Goal: Information Seeking & Learning: Check status

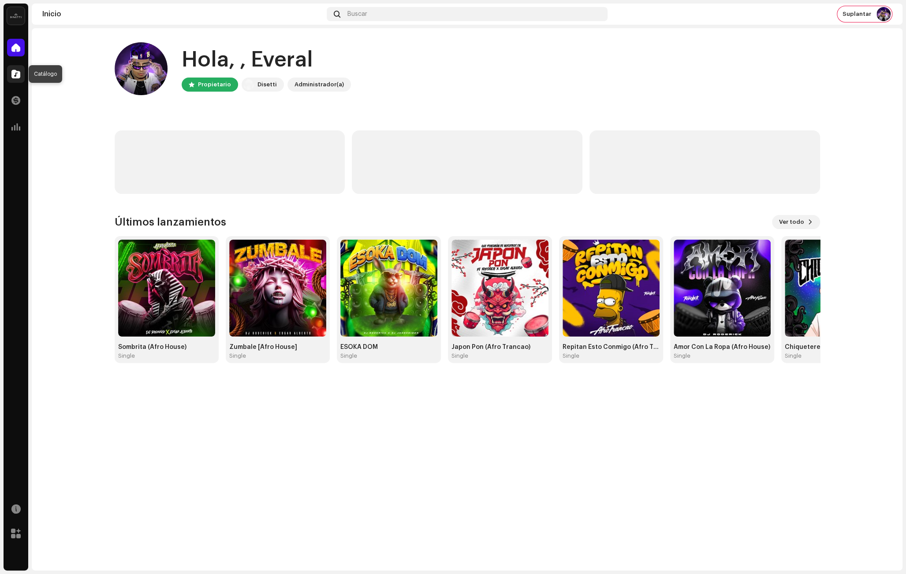
click at [14, 77] on span at bounding box center [15, 74] width 9 height 7
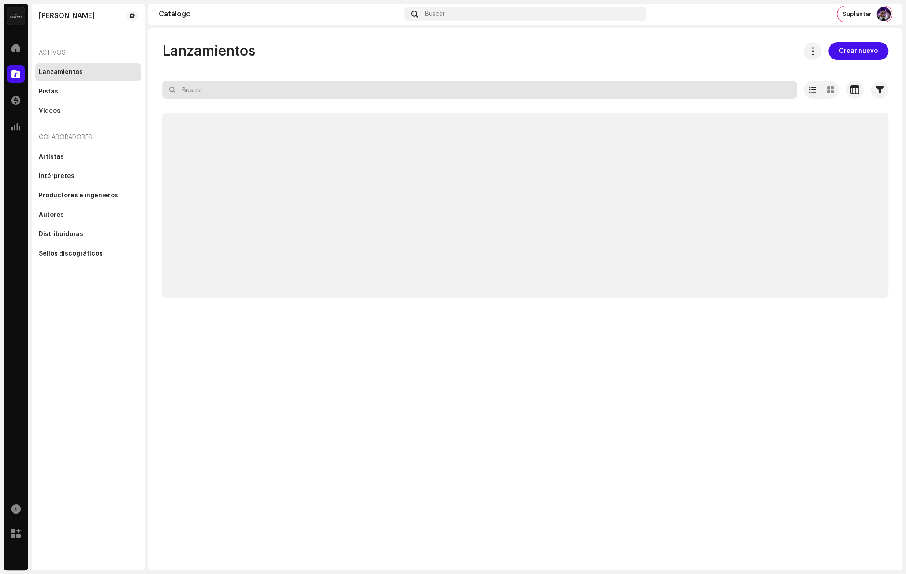
click at [241, 91] on input "text" at bounding box center [479, 90] width 634 height 18
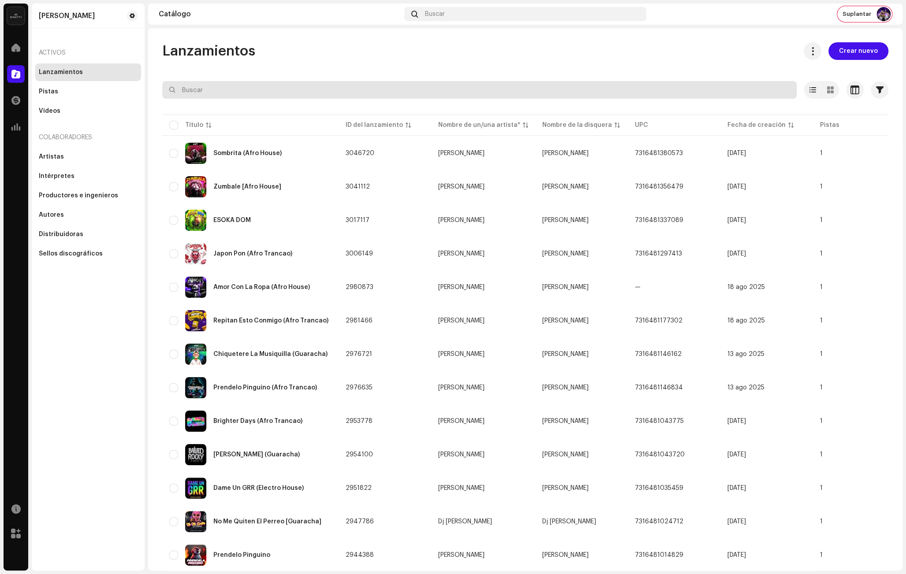
paste input "Dame Un GRR (Electro House)"
click at [241, 91] on input "Dame Un GRR (Electro House)" at bounding box center [479, 90] width 634 height 18
click at [288, 90] on input "Dame Un GRR (Electro House)" at bounding box center [479, 90] width 634 height 18
type input "Dame Un GRR (Electro House)"
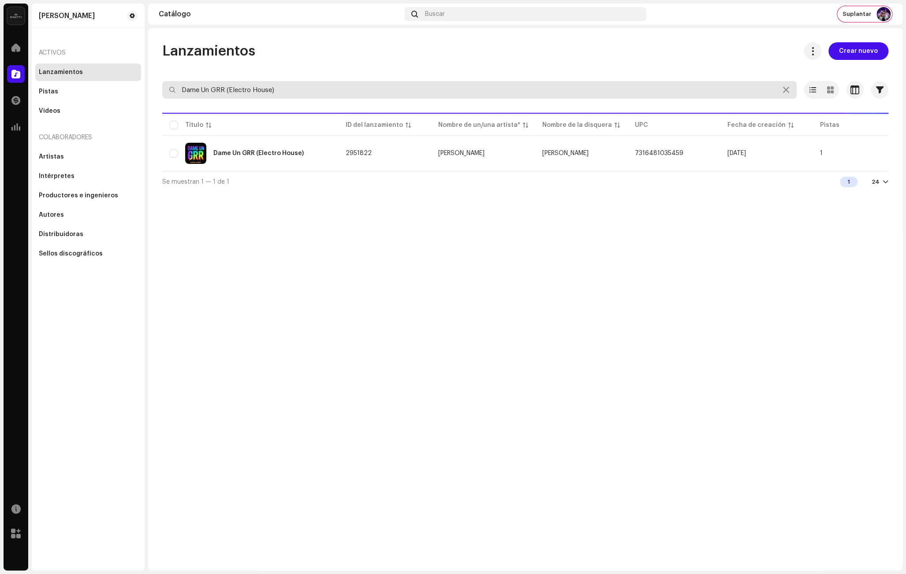
click at [601, 90] on input "Dame Un GRR (Electro House)" at bounding box center [479, 90] width 634 height 18
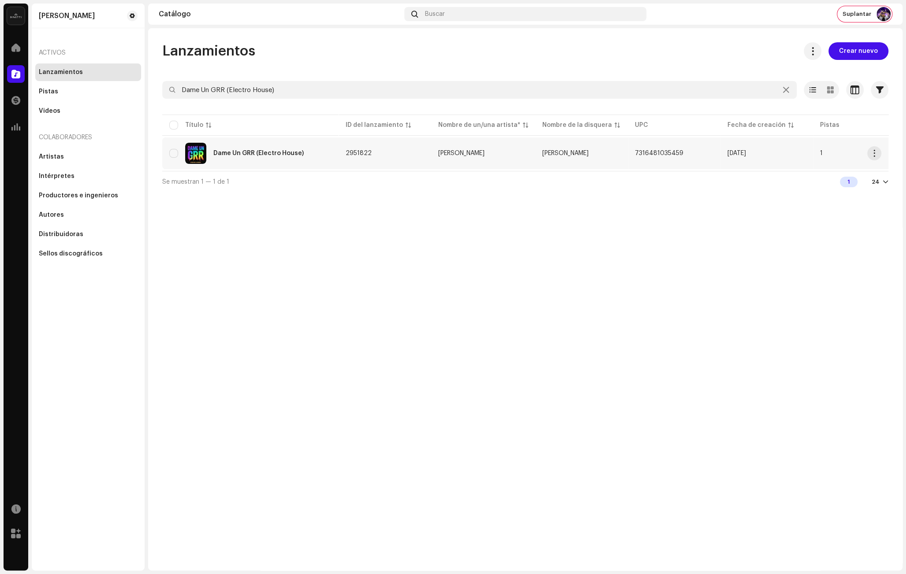
click at [378, 158] on td "2951822" at bounding box center [385, 154] width 93 height 32
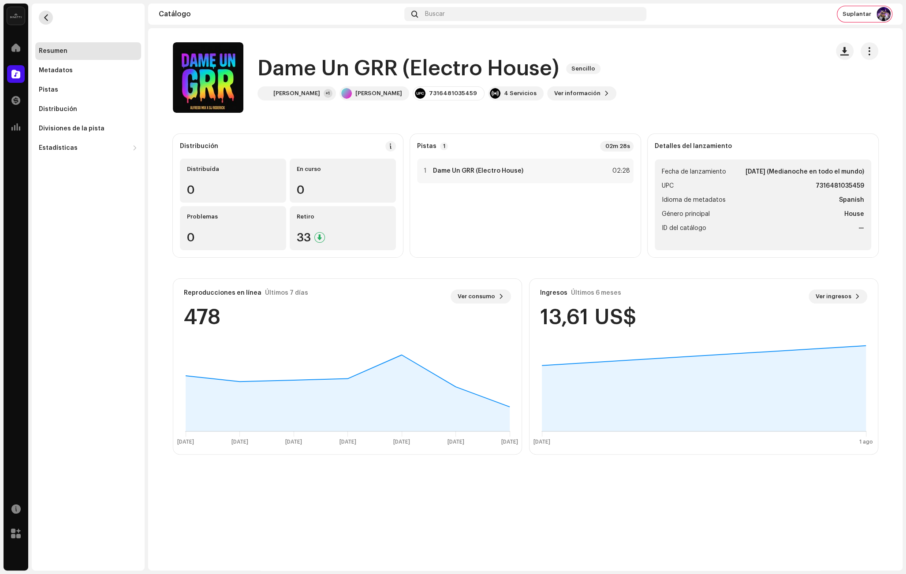
click at [47, 21] on span "button" at bounding box center [46, 17] width 7 height 7
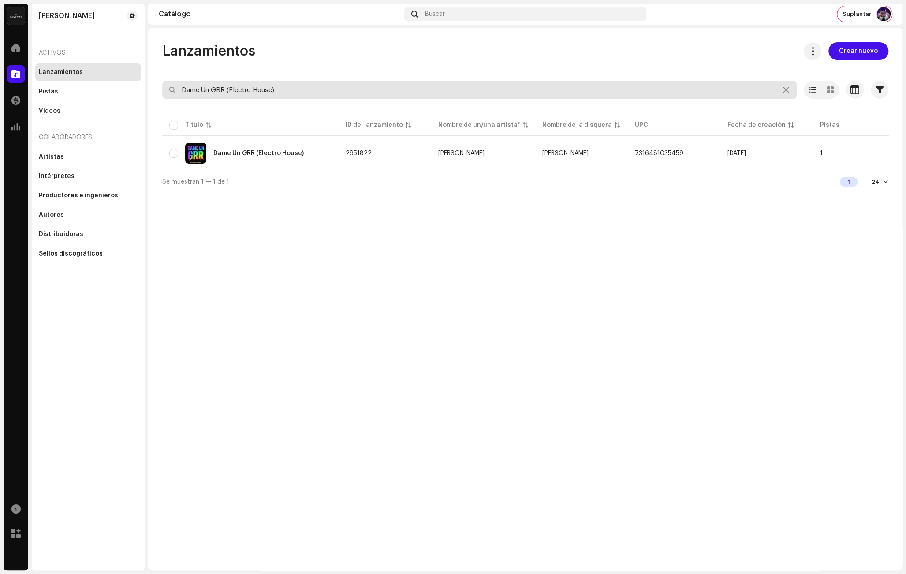
click at [218, 89] on input "Dame Un GRR (Electro House)" at bounding box center [479, 90] width 634 height 18
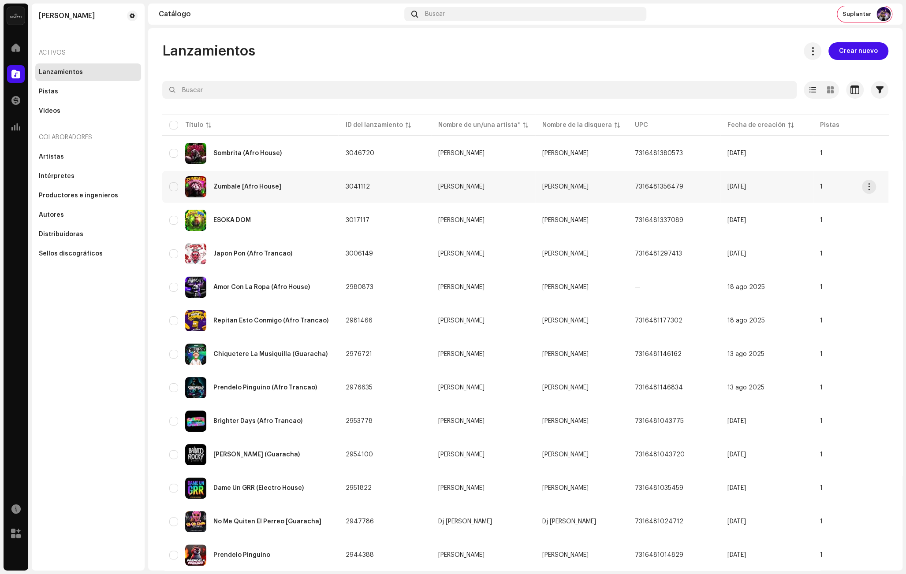
click at [303, 186] on div "Zumbale [Afro House]" at bounding box center [250, 186] width 162 height 21
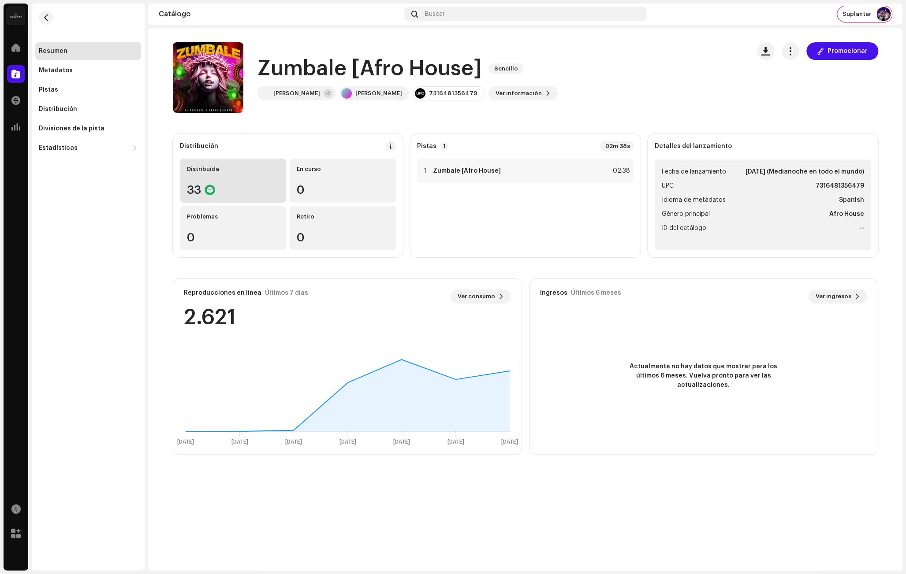
click at [244, 184] on div "Distribuída 33" at bounding box center [233, 181] width 106 height 44
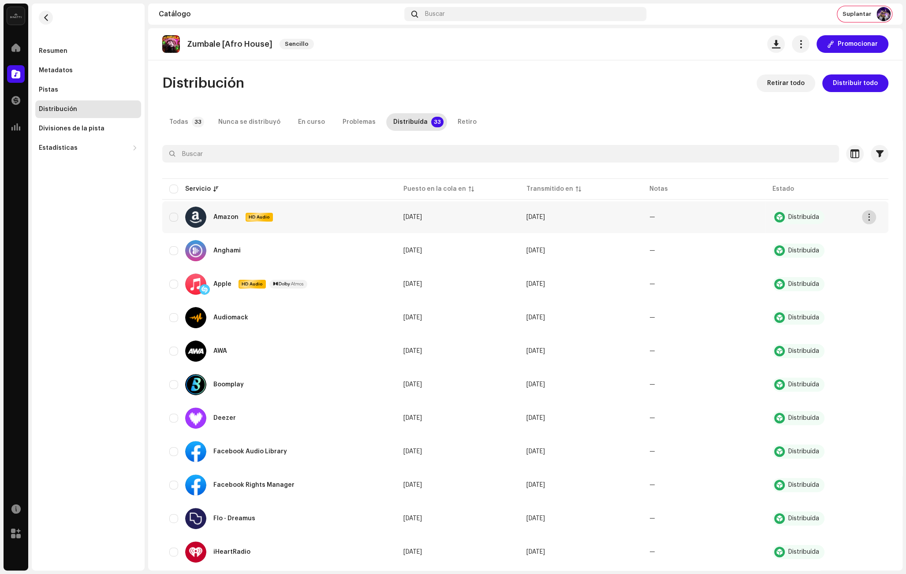
click at [869, 216] on span "button" at bounding box center [869, 217] width 7 height 7
click at [873, 216] on button "button" at bounding box center [869, 217] width 14 height 14
click at [478, 215] on td "[DATE]" at bounding box center [457, 217] width 123 height 32
click at [66, 55] on div "Resumen" at bounding box center [88, 51] width 106 height 18
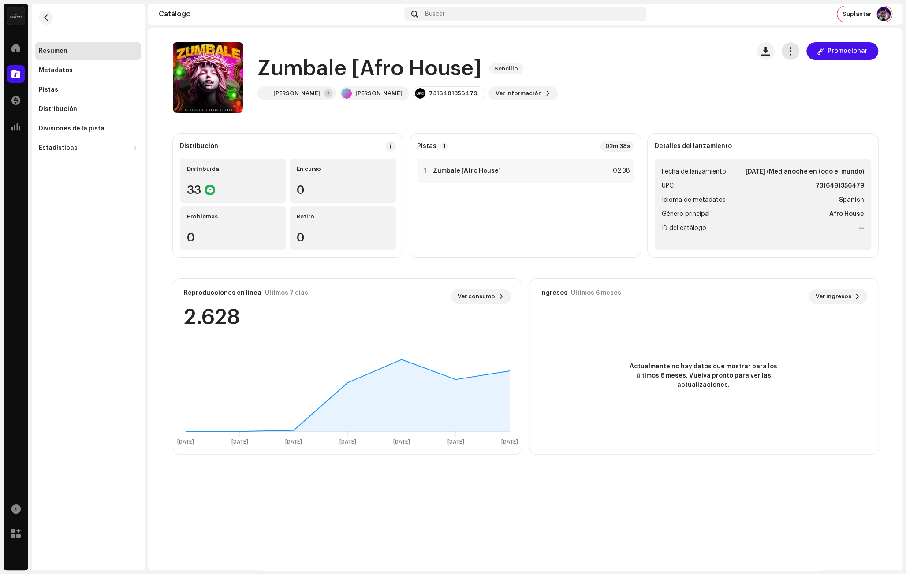
click at [794, 55] on span "button" at bounding box center [790, 51] width 8 height 7
click at [814, 89] on div "Editar" at bounding box center [832, 90] width 82 height 7
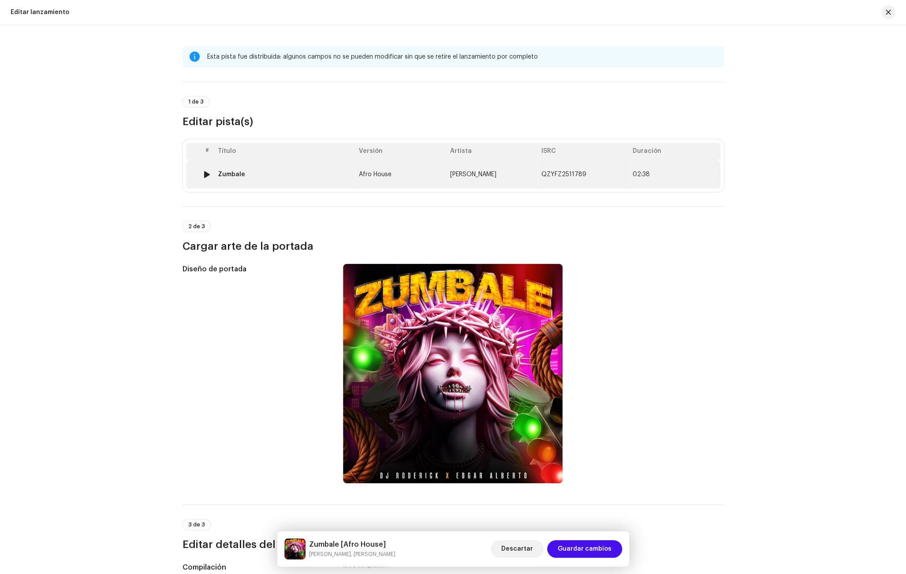
click at [279, 179] on td "Zumbale" at bounding box center [284, 174] width 141 height 28
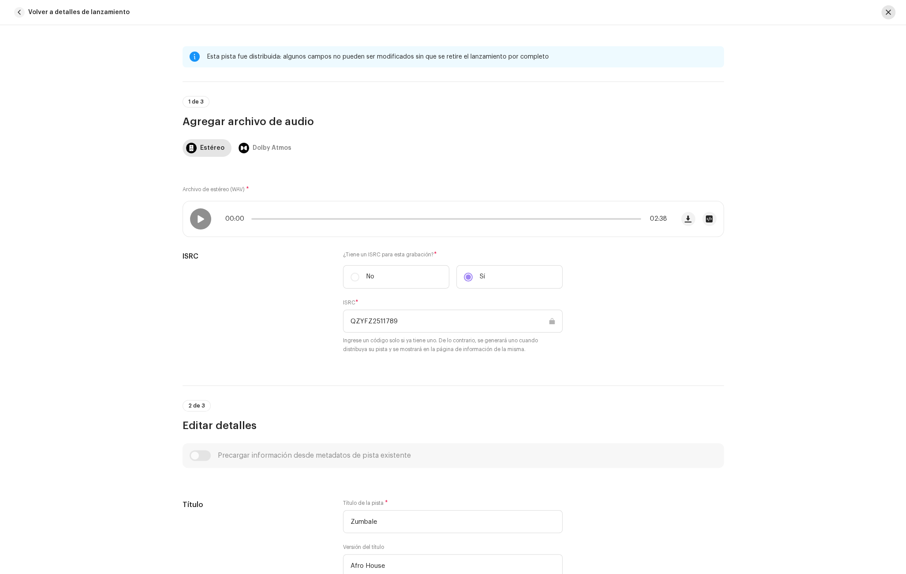
click at [890, 15] on span "button" at bounding box center [888, 12] width 5 height 7
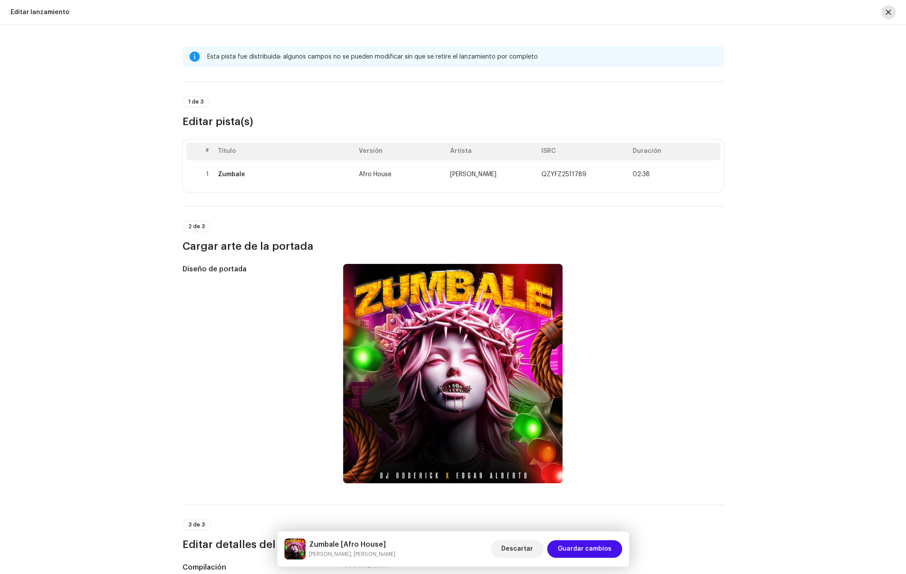
click at [890, 13] on span "button" at bounding box center [888, 12] width 5 height 7
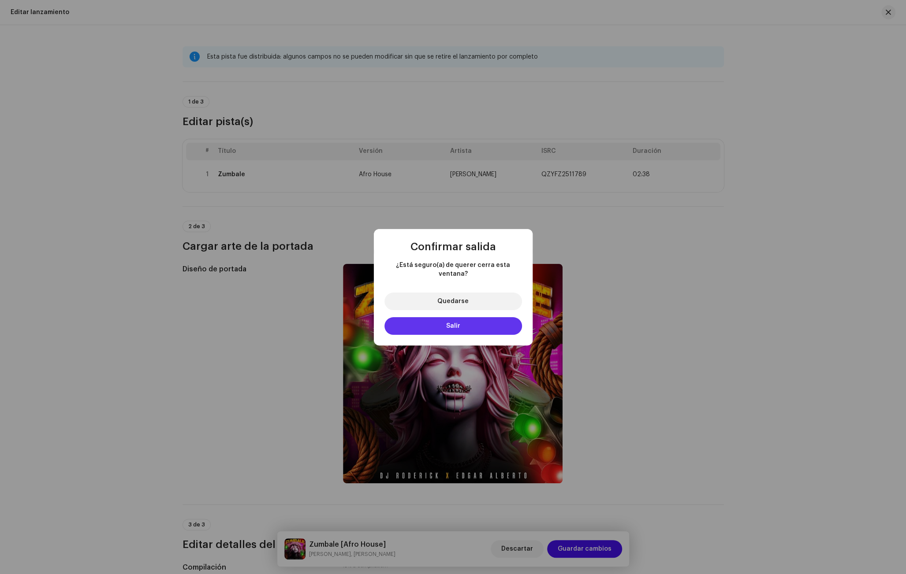
click at [440, 327] on button "Salir" at bounding box center [453, 326] width 138 height 18
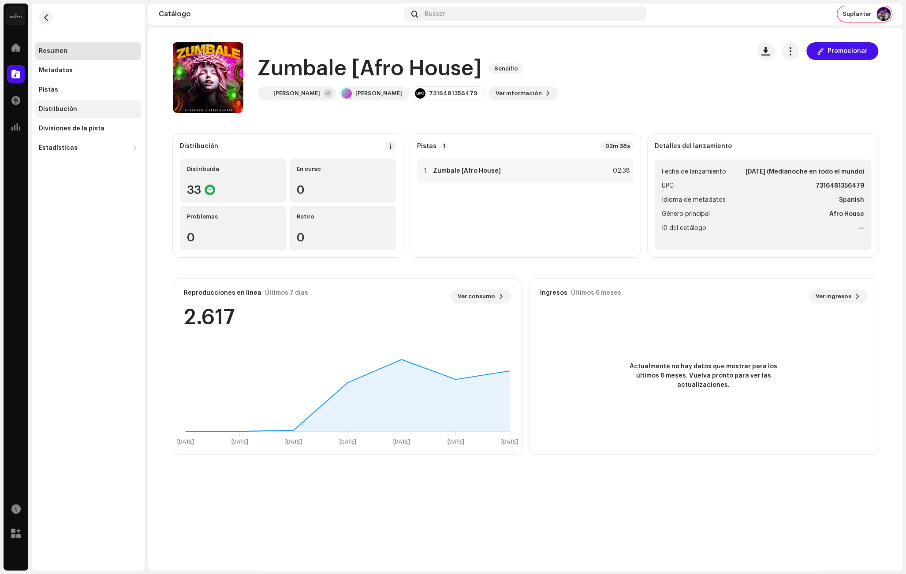
click at [87, 112] on div "Distribución" at bounding box center [88, 109] width 99 height 7
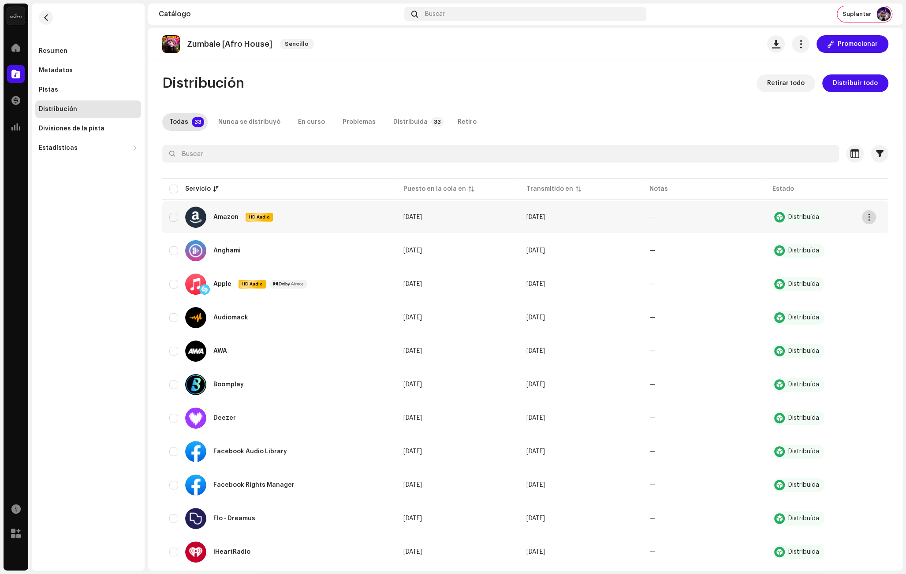
click at [870, 216] on span "button" at bounding box center [869, 217] width 7 height 7
click at [855, 16] on span "Suplantar" at bounding box center [856, 14] width 29 height 7
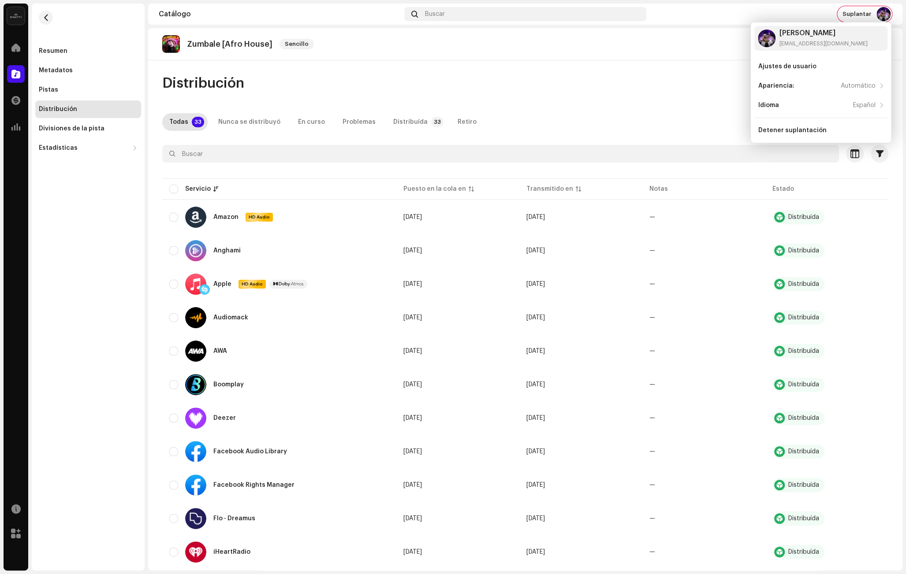
click at [686, 71] on div "Zumbale [Afro House] Sencillo Promocionar Distribución Retirar todo Distribuir …" at bounding box center [525, 299] width 754 height 543
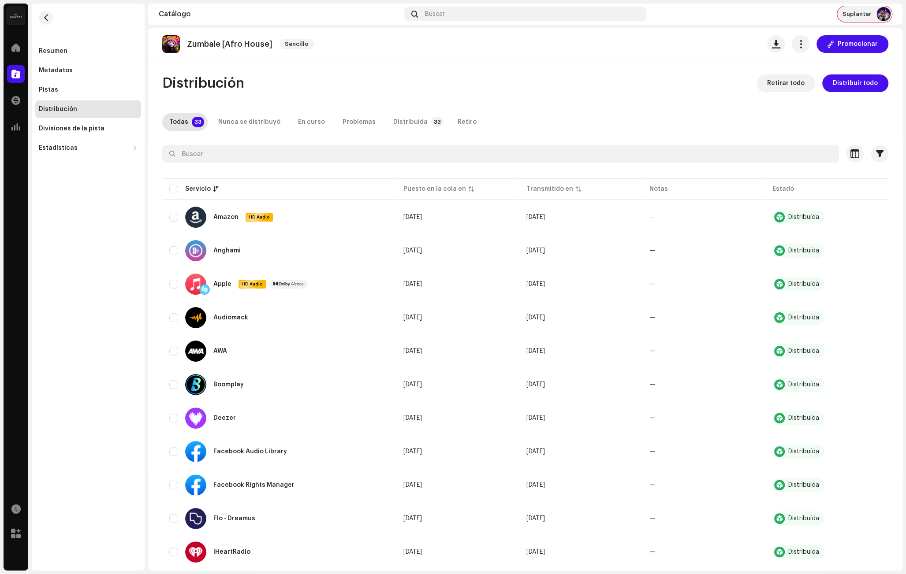
click at [856, 15] on span "Suplantar" at bounding box center [856, 14] width 29 height 7
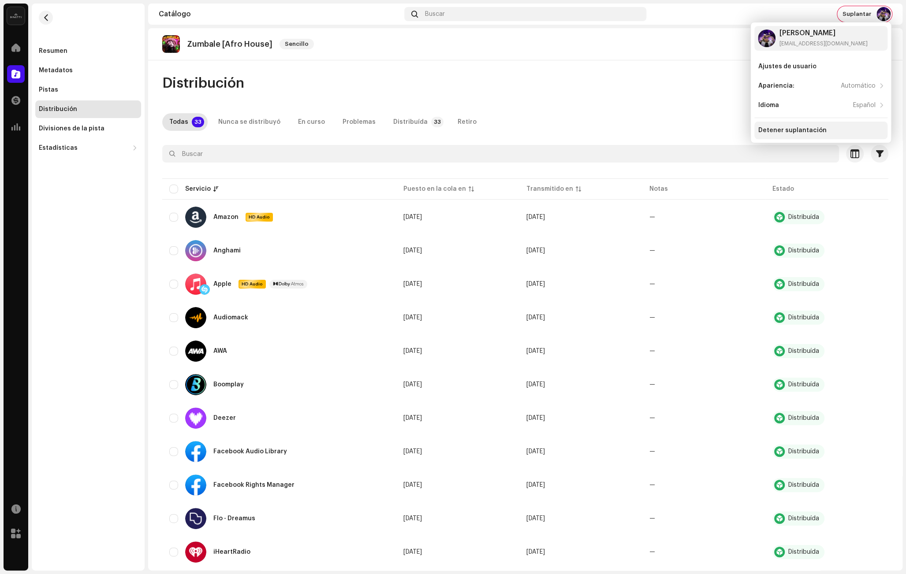
click at [766, 130] on div "Detener suplantación" at bounding box center [792, 130] width 68 height 7
